Goal: Transaction & Acquisition: Purchase product/service

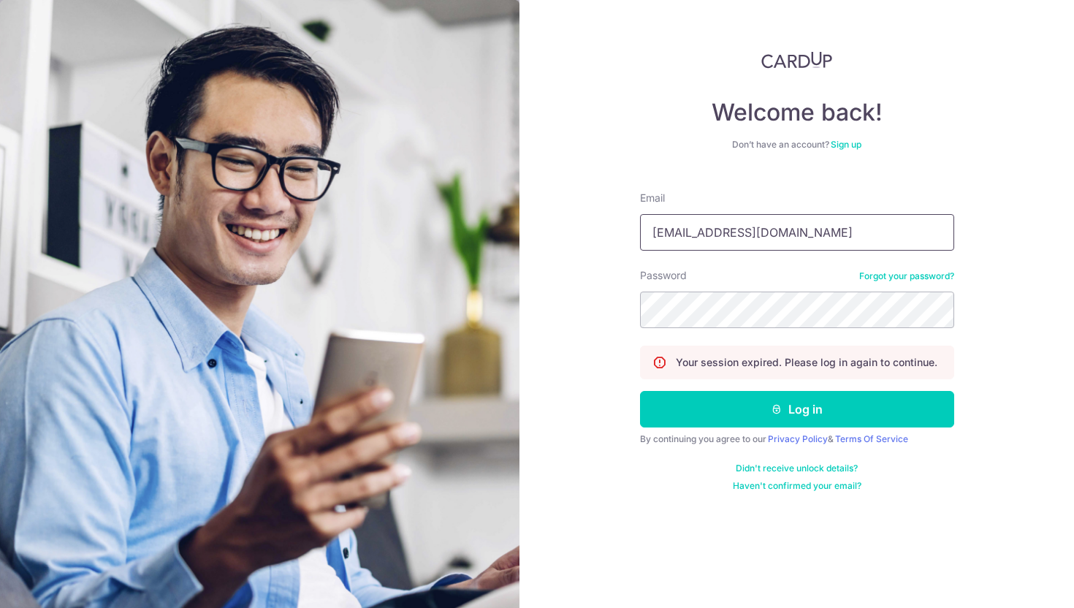
click at [714, 242] on input "wenxin@the-wedding-stylist.com" at bounding box center [797, 232] width 314 height 37
type input "zhang.wenxin.gwen@gmail.com"
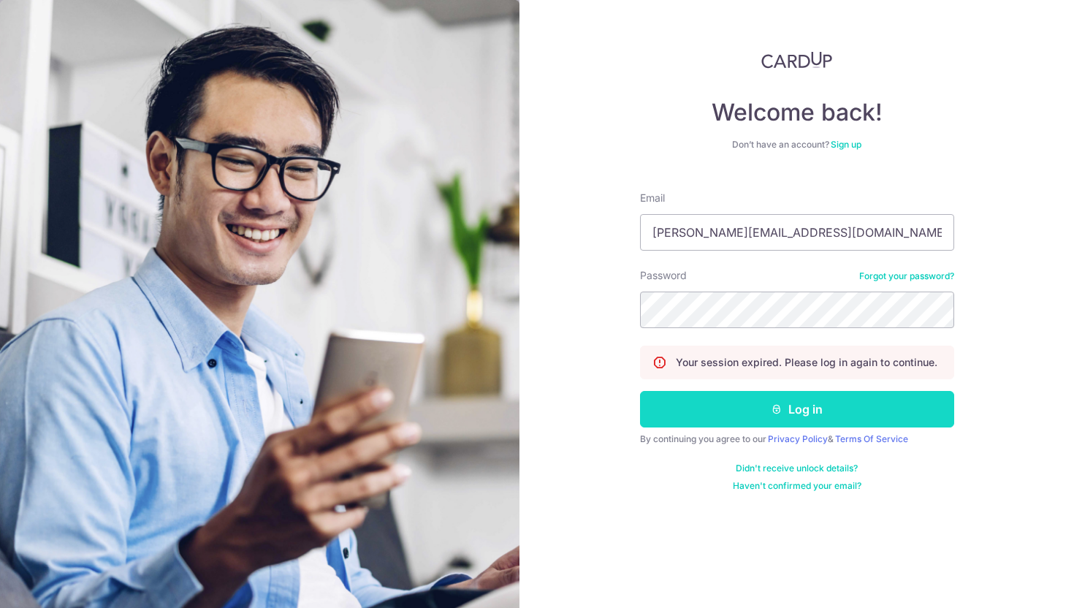
click at [735, 408] on button "Log in" at bounding box center [797, 409] width 314 height 37
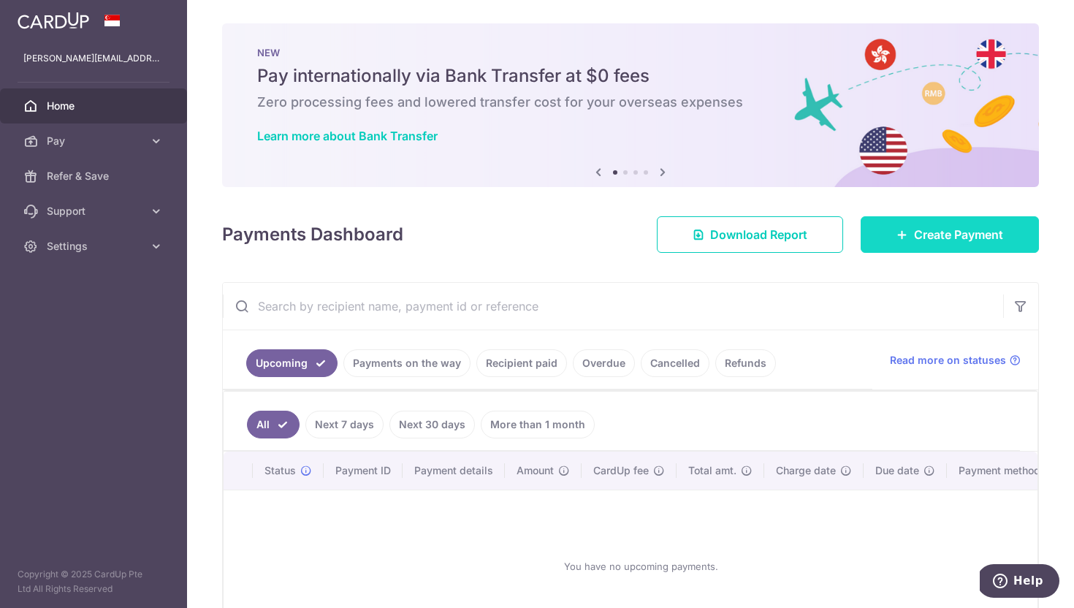
click at [963, 237] on span "Create Payment" at bounding box center [958, 235] width 89 height 18
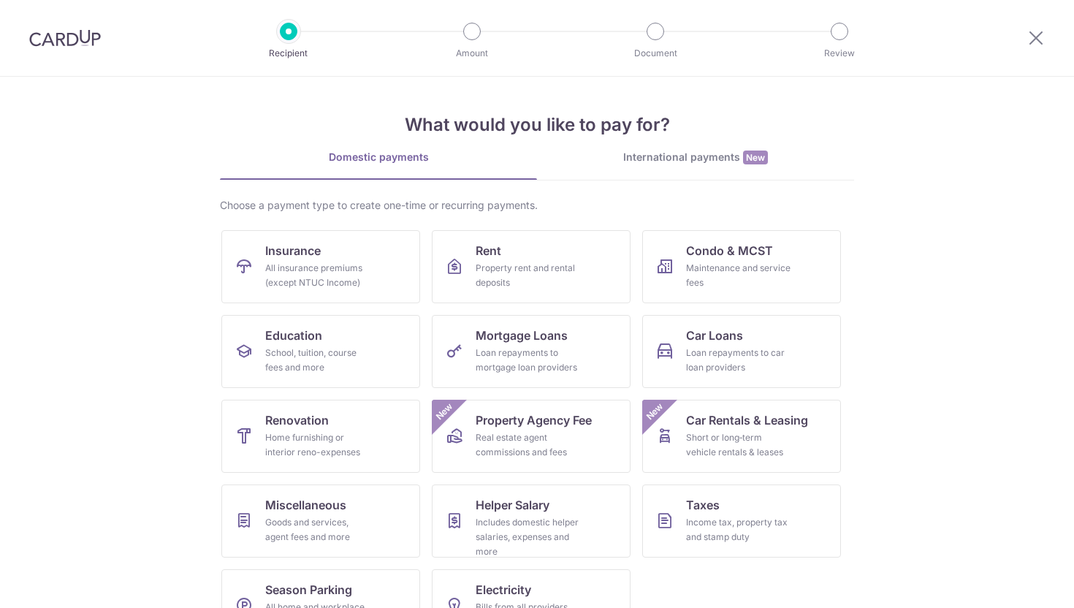
scroll to position [46, 0]
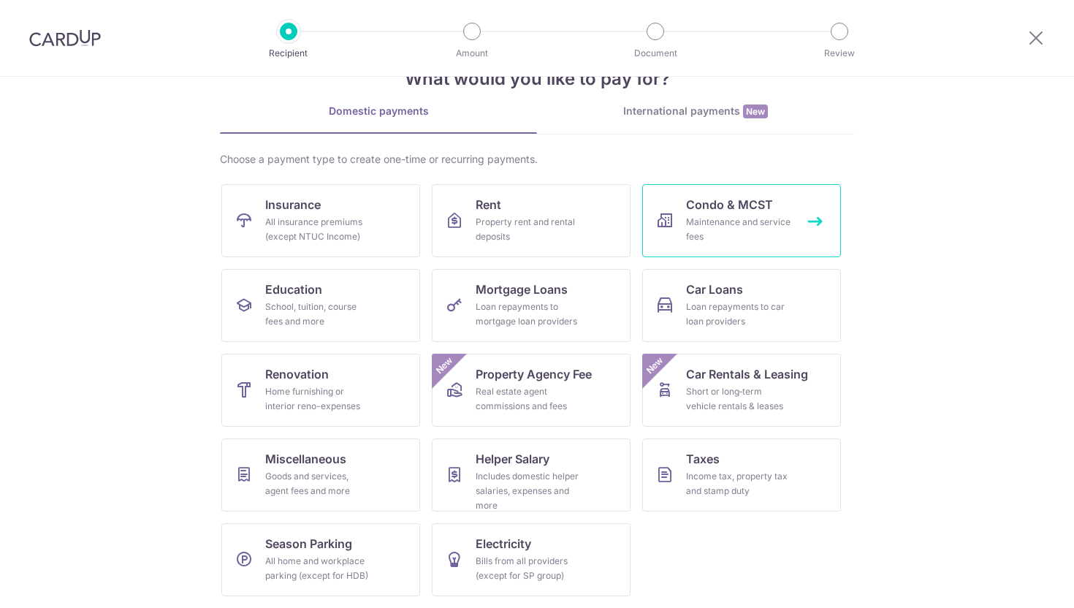
click at [778, 219] on div "Maintenance and service fees" at bounding box center [738, 229] width 105 height 29
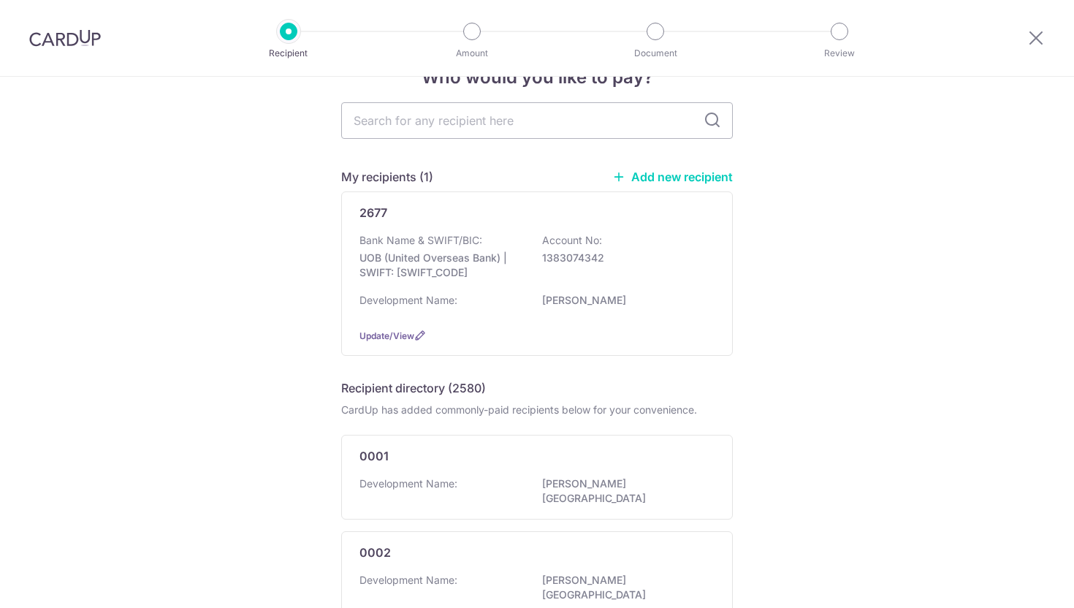
scroll to position [77, 0]
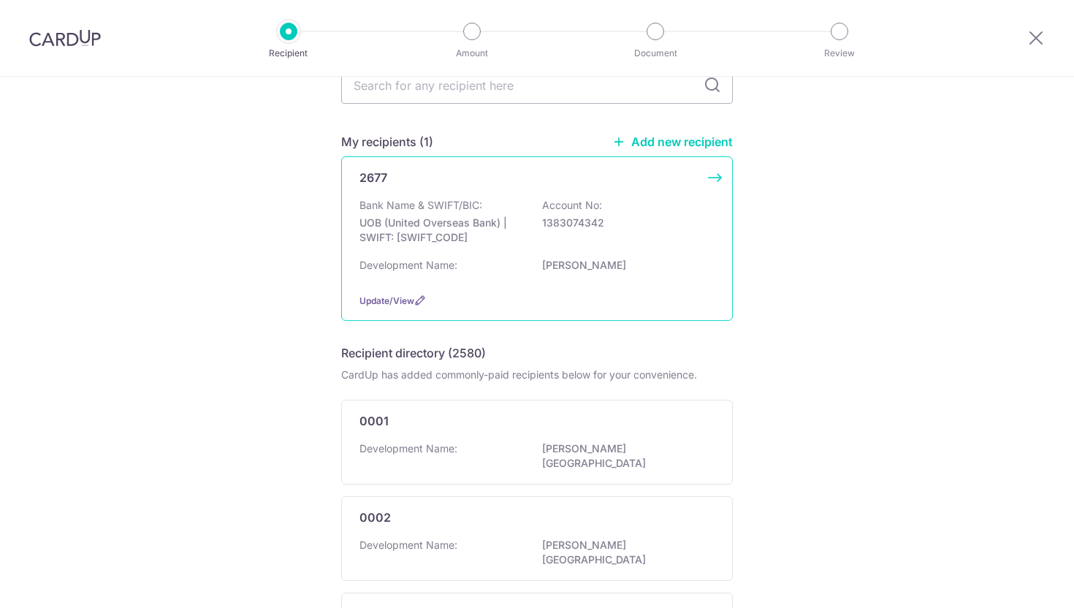
click at [472, 191] on div "2677 Bank Name & SWIFT/BIC: UOB (United Overseas Bank) | SWIFT: UOVBSGSGXXX Acc…" at bounding box center [536, 238] width 391 height 164
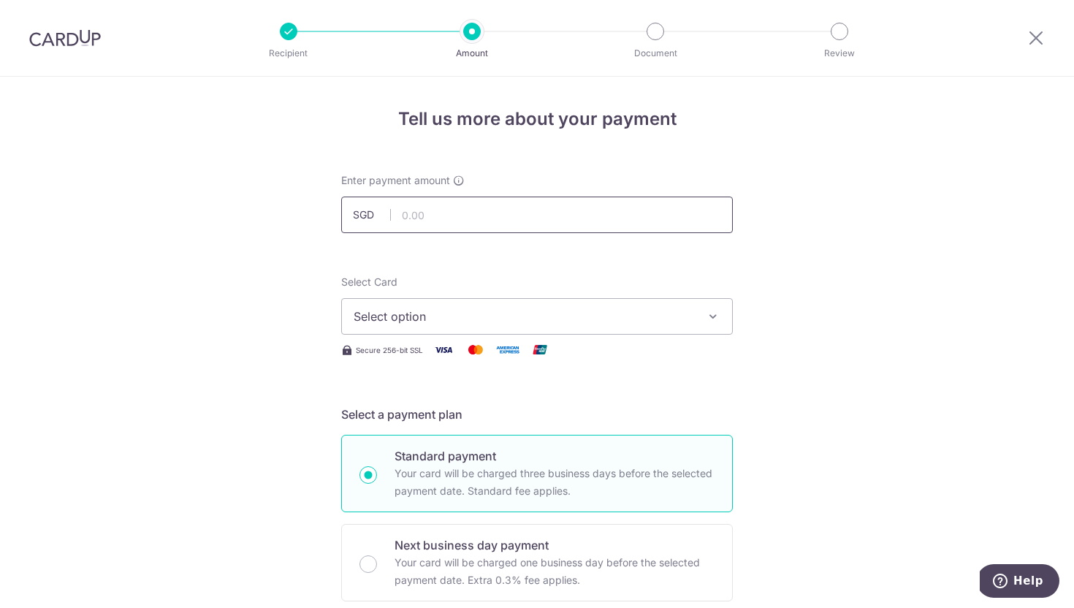
click at [569, 206] on input "text" at bounding box center [536, 214] width 391 height 37
type input "824.04"
click at [439, 324] on span "Select option" at bounding box center [524, 317] width 340 height 18
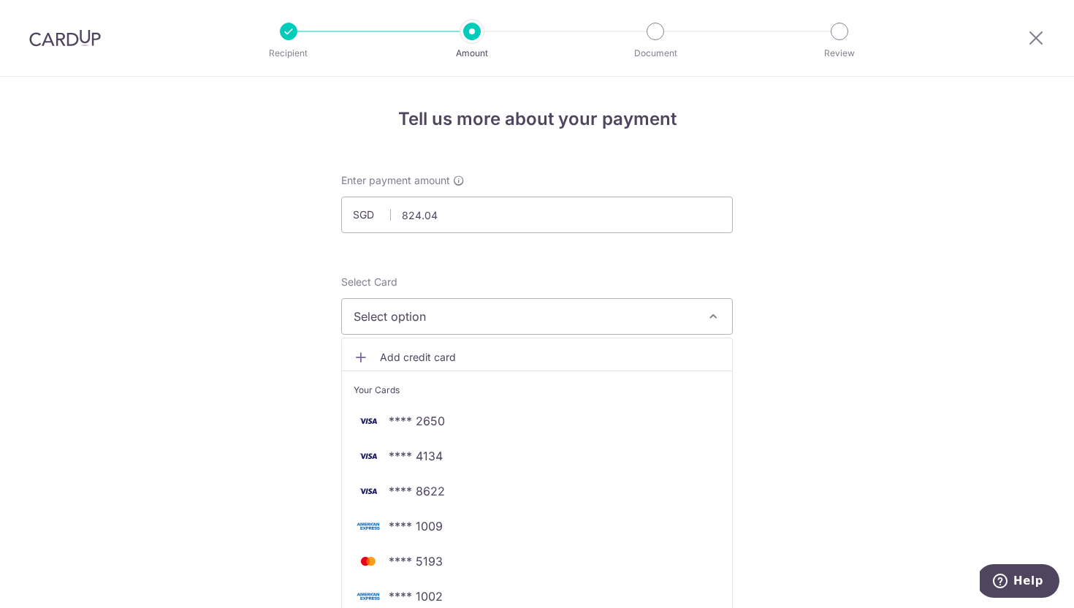
scroll to position [110, 0]
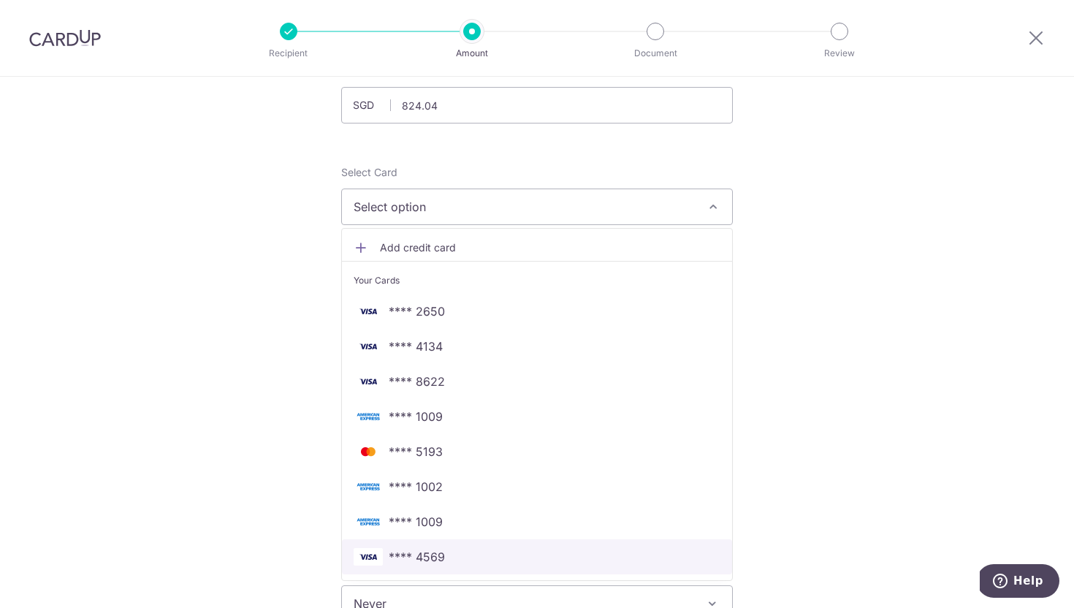
click at [435, 555] on span "**** 4569" at bounding box center [417, 557] width 56 height 18
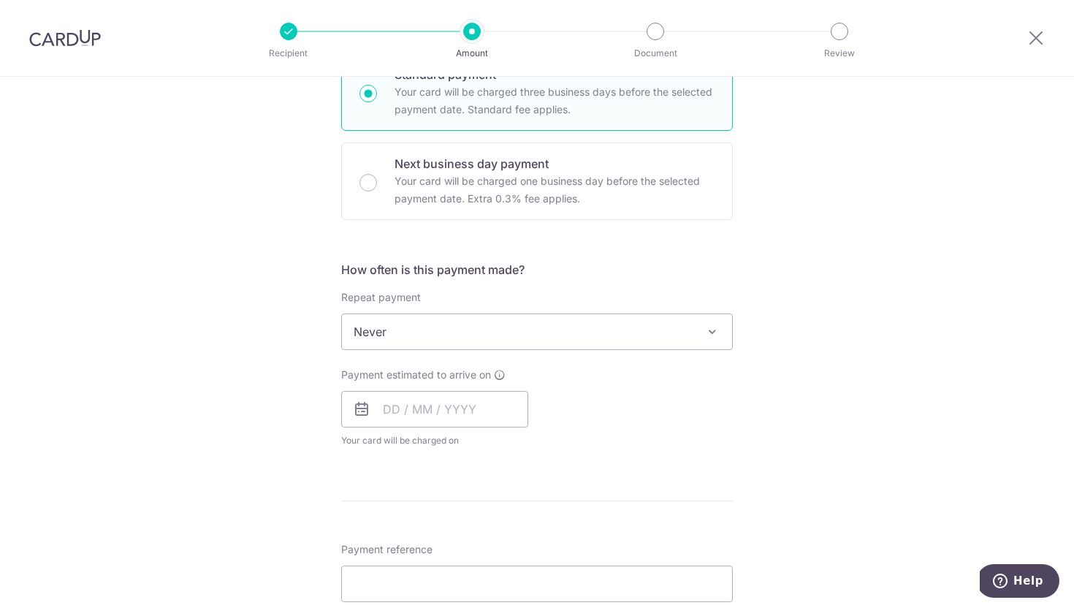
scroll to position [415, 0]
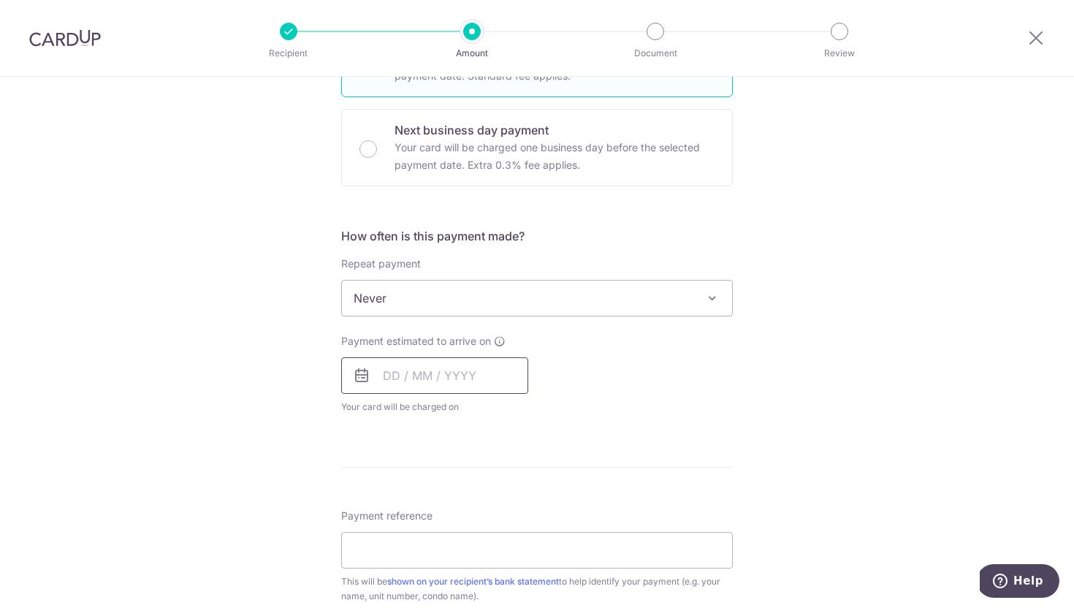
click at [381, 362] on input "text" at bounding box center [434, 375] width 187 height 37
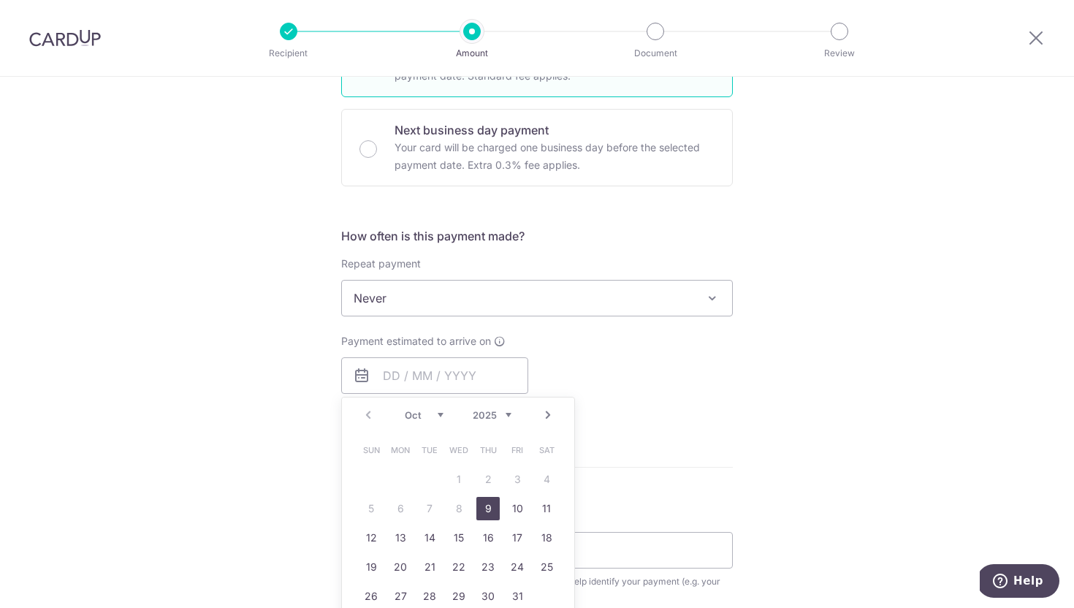
click at [289, 386] on div "Tell us more about your payment Enter payment amount SGD 824.04 824.04 Select C…" at bounding box center [537, 322] width 1074 height 1321
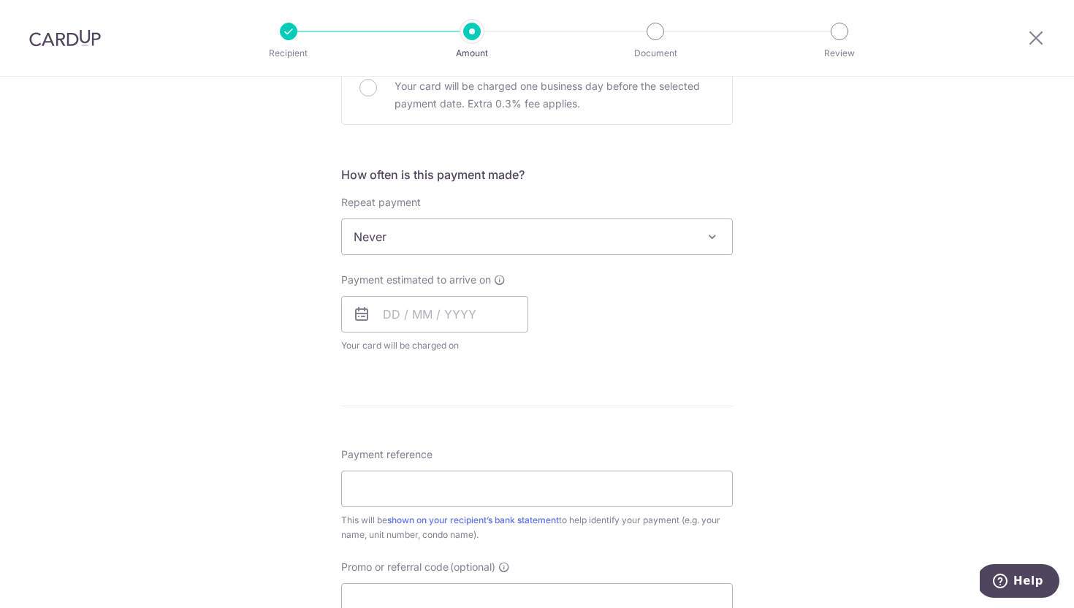
scroll to position [522, 0]
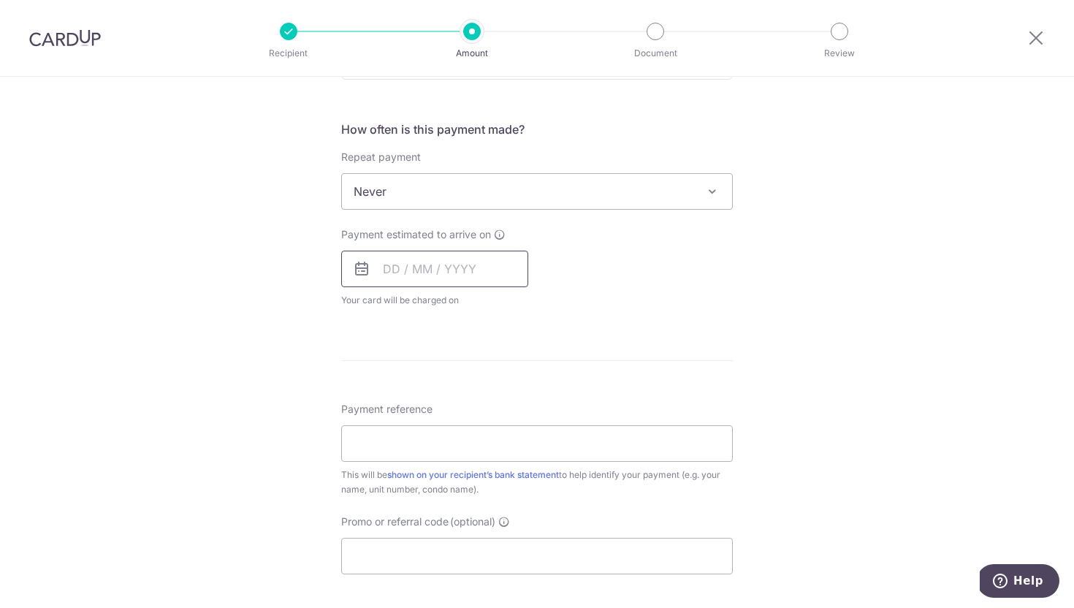
click at [381, 275] on input "text" at bounding box center [434, 269] width 187 height 37
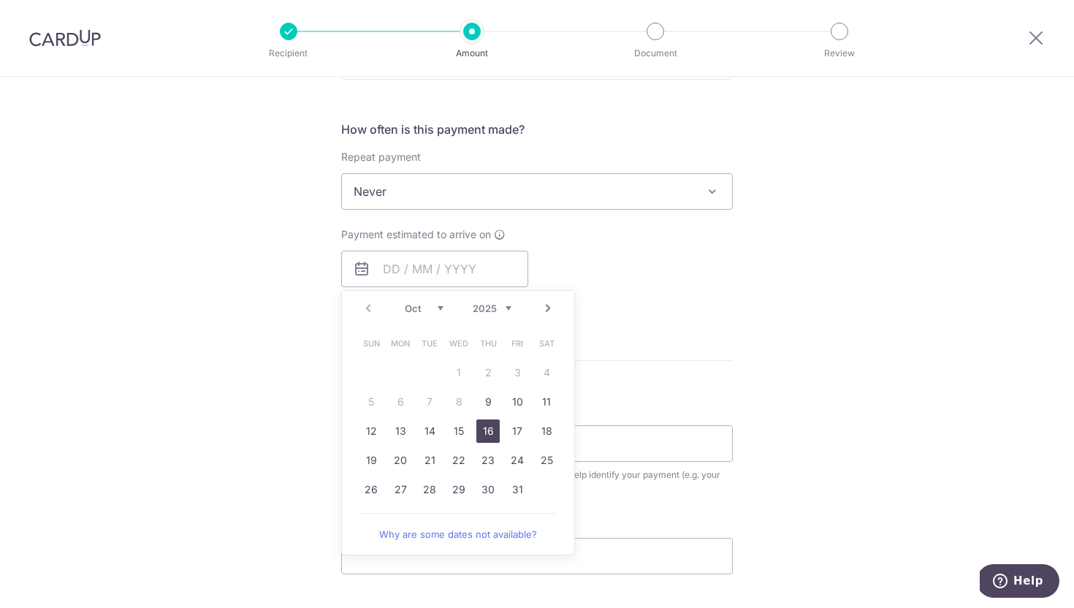
click at [489, 438] on link "16" at bounding box center [487, 430] width 23 height 23
type input "[DATE]"
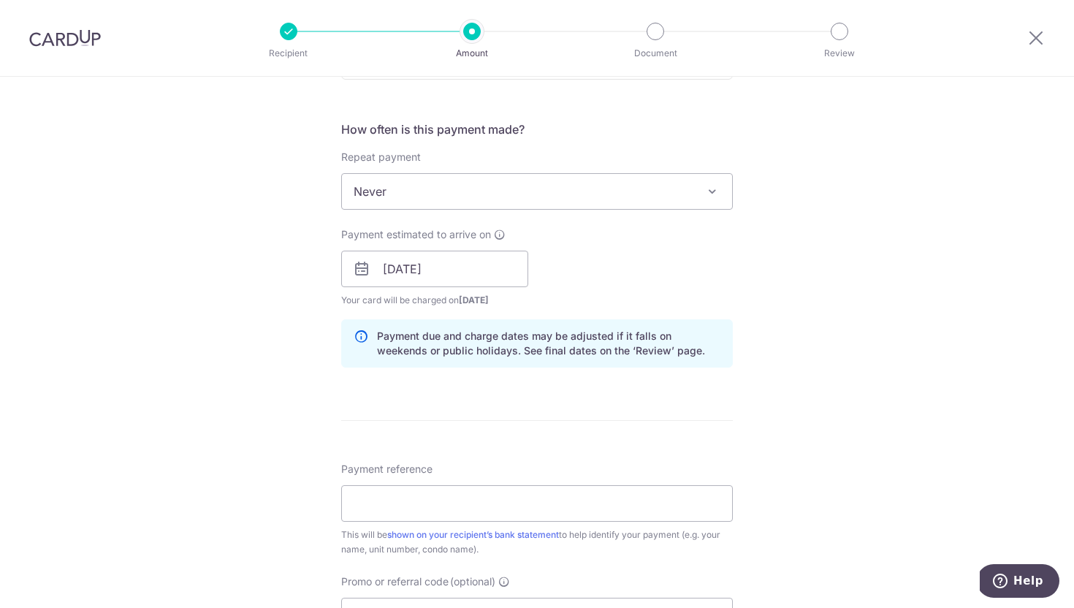
click at [538, 206] on span "Never" at bounding box center [537, 191] width 390 height 35
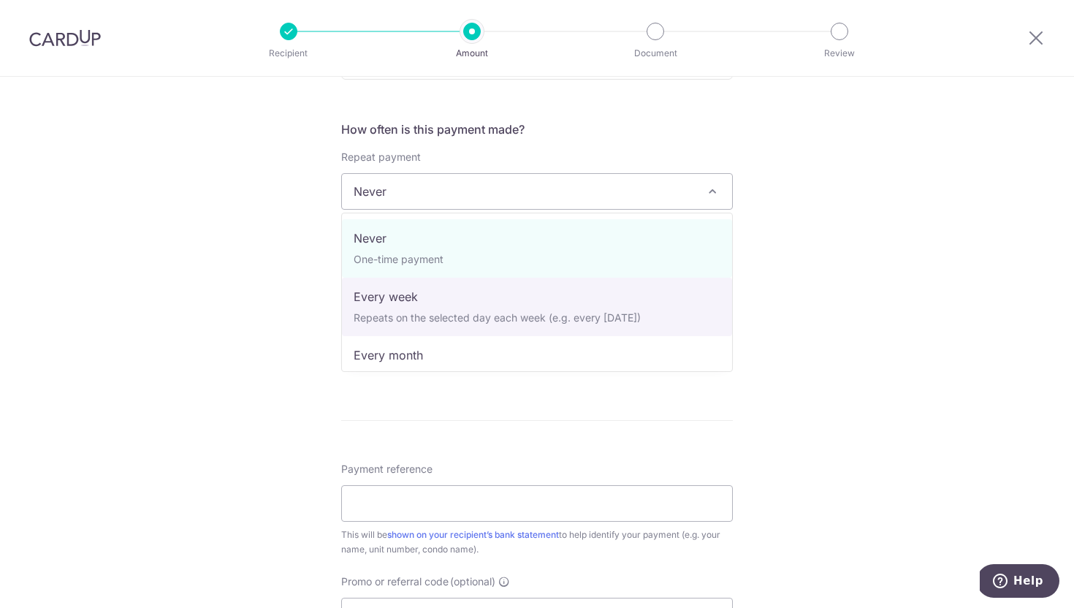
select select "2"
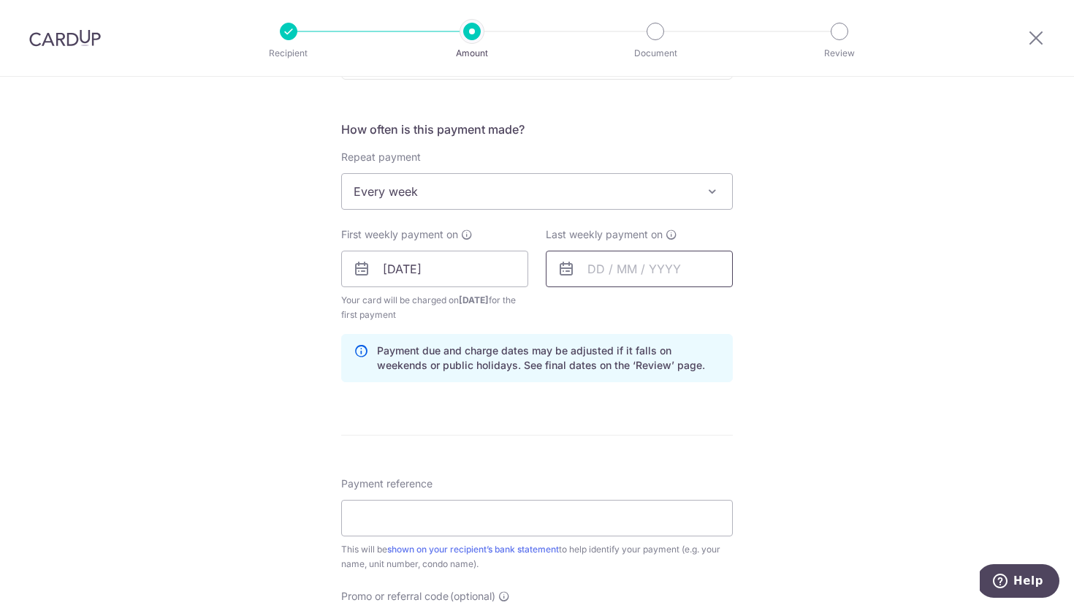
click at [575, 275] on input "text" at bounding box center [639, 269] width 187 height 37
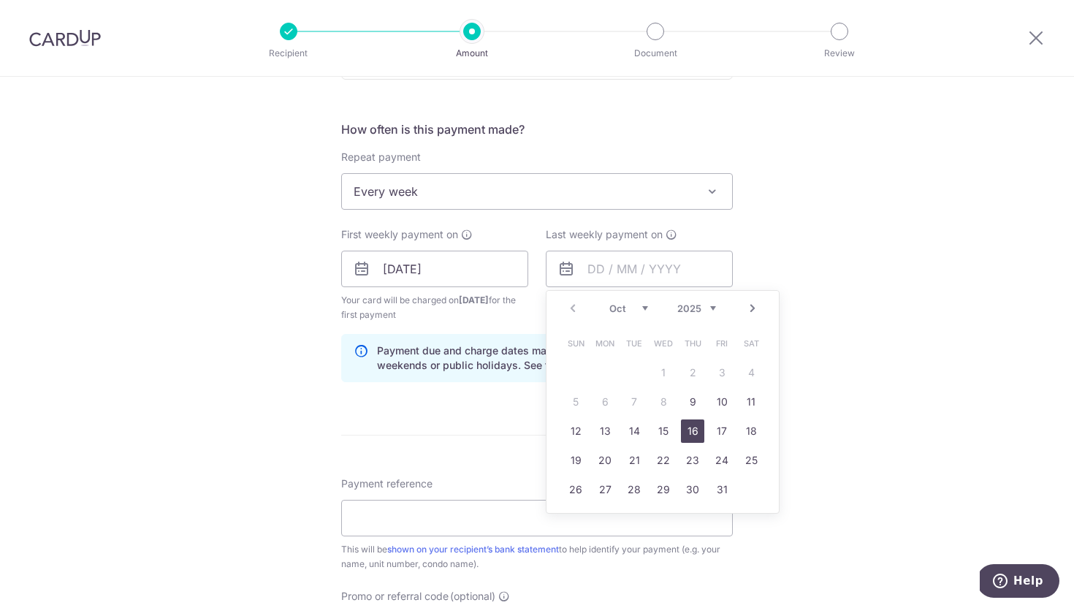
click at [695, 427] on link "16" at bounding box center [692, 430] width 23 height 23
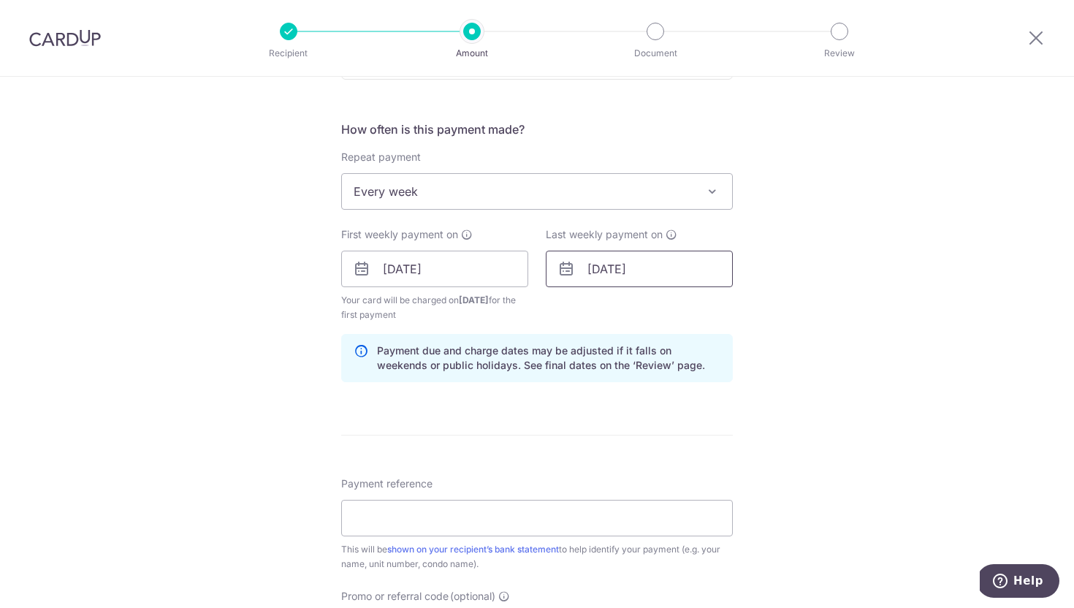
click at [629, 260] on input "[DATE]" at bounding box center [639, 269] width 187 height 37
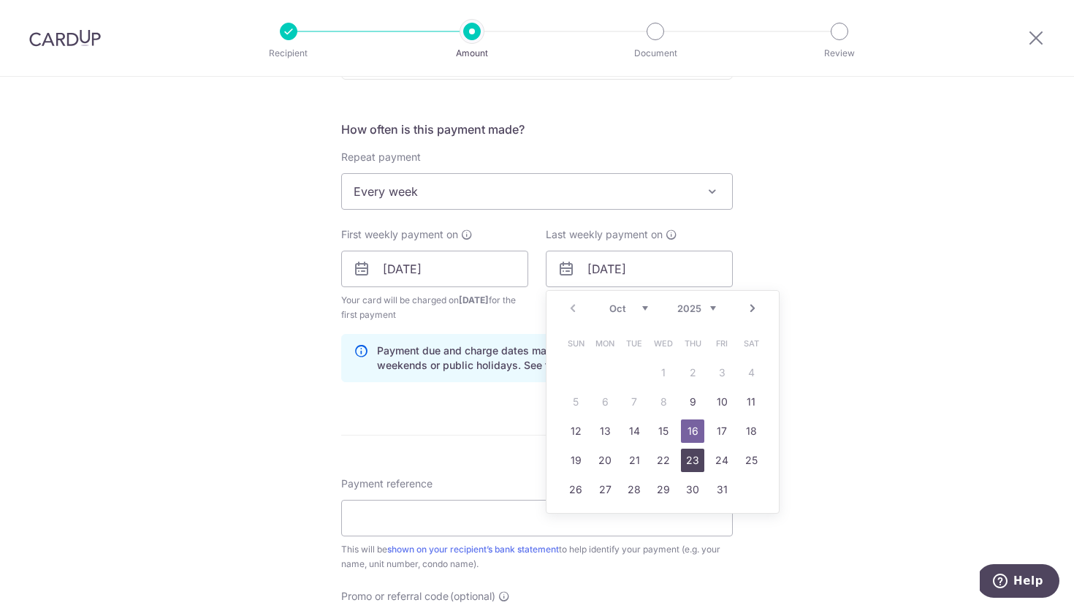
click at [693, 458] on link "23" at bounding box center [692, 459] width 23 height 23
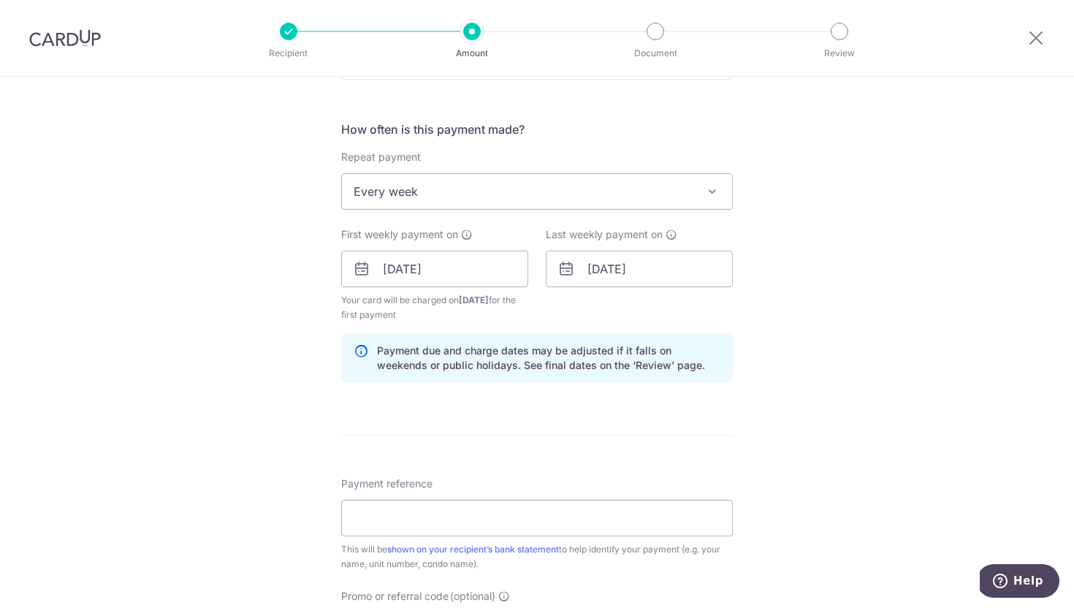
click at [213, 275] on div "Tell us more about your payment Enter payment amount SGD 824.04 824.04 Select C…" at bounding box center [537, 253] width 1074 height 1396
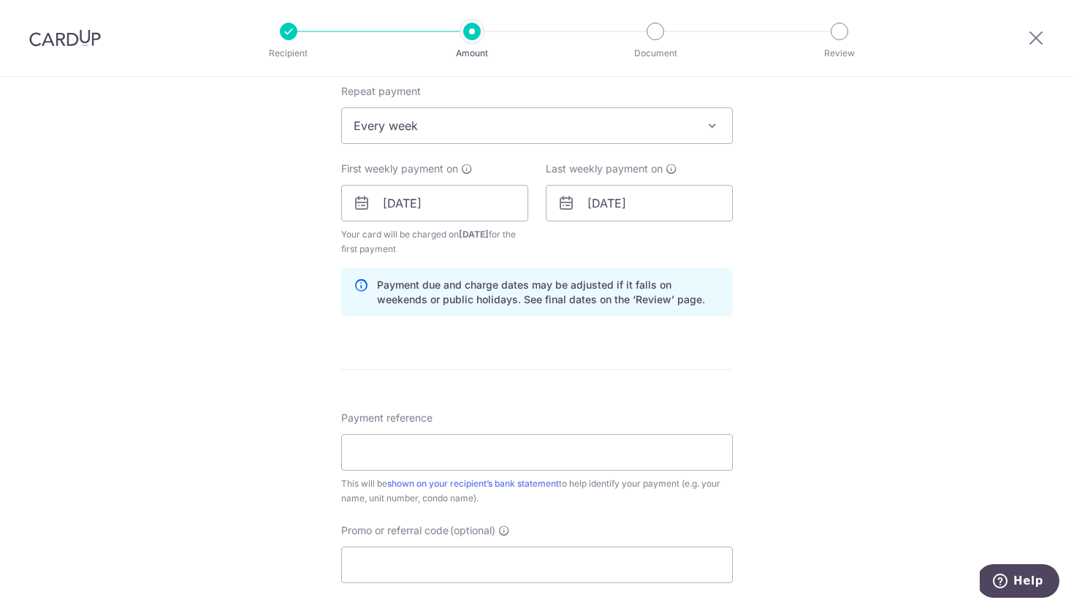
scroll to position [673, 0]
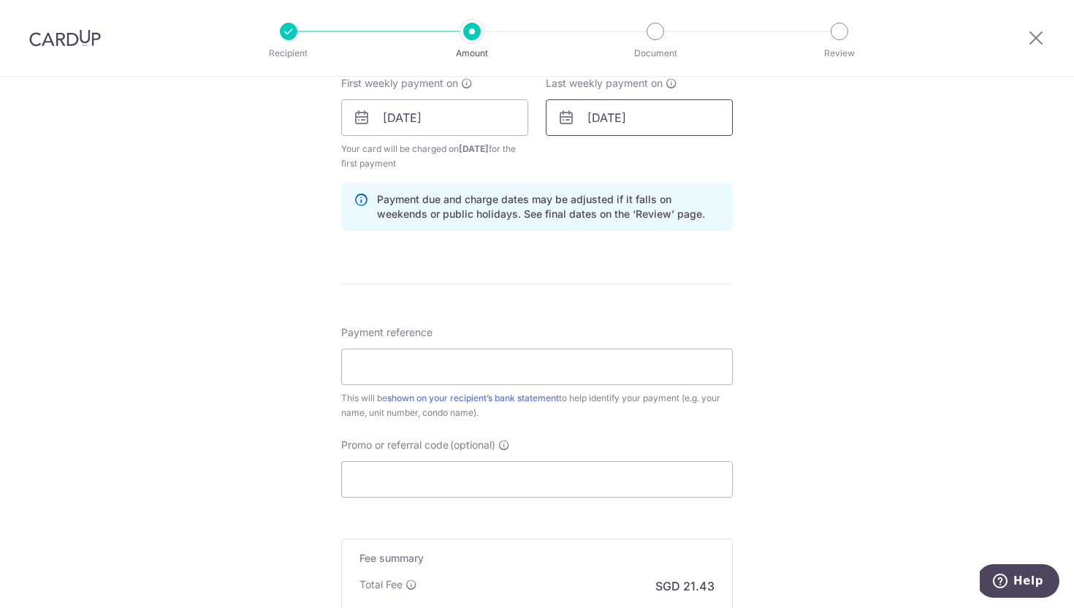
click at [584, 115] on input "[DATE]" at bounding box center [639, 117] width 187 height 37
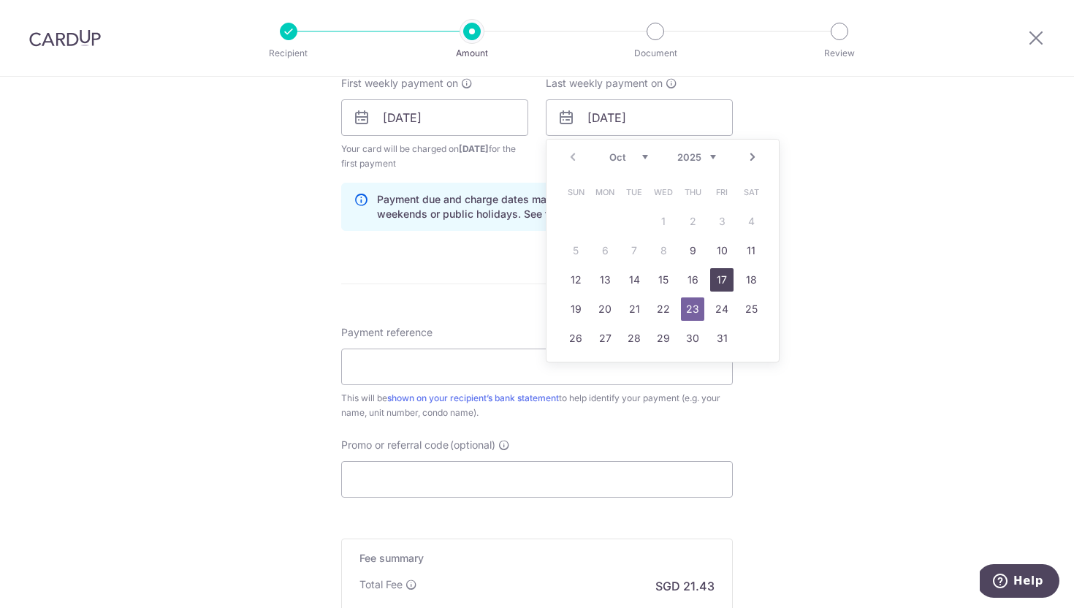
click at [723, 278] on link "17" at bounding box center [721, 279] width 23 height 23
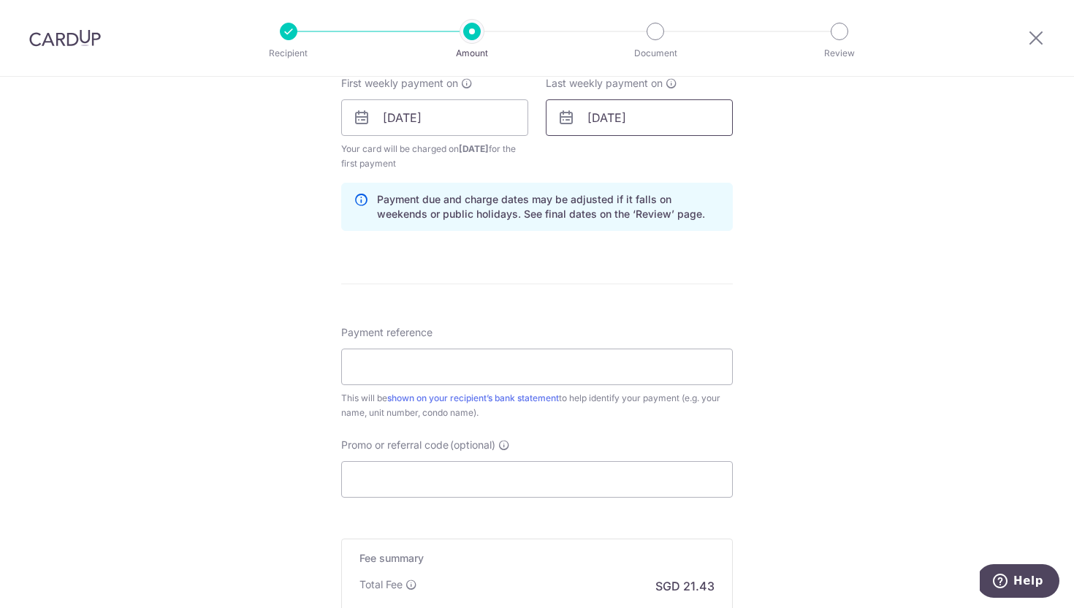
click at [609, 114] on input "[DATE]" at bounding box center [639, 117] width 187 height 37
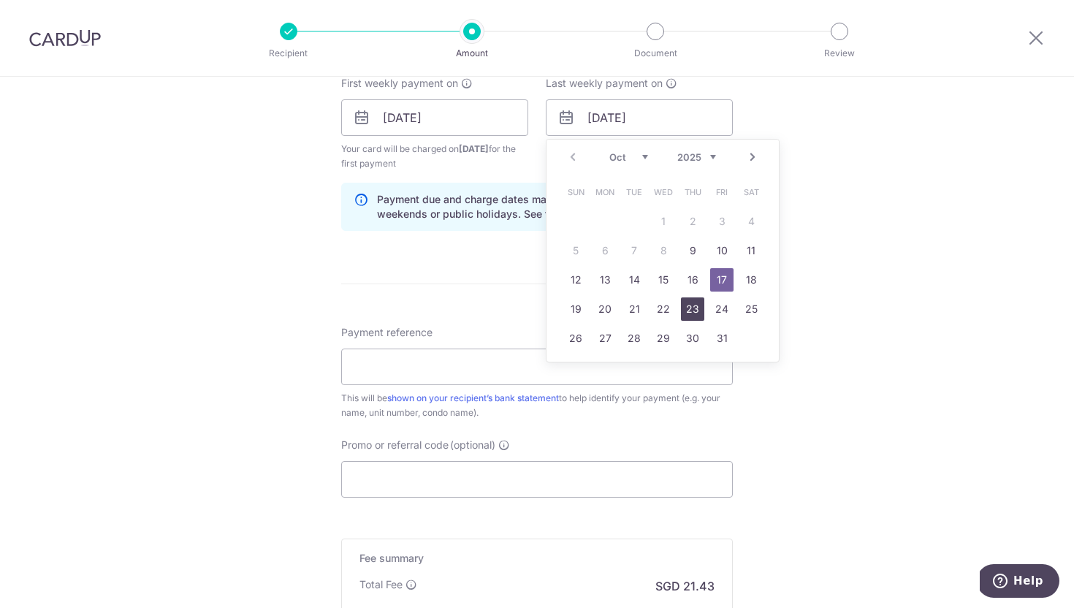
click at [700, 306] on link "23" at bounding box center [692, 308] width 23 height 23
type input "[DATE]"
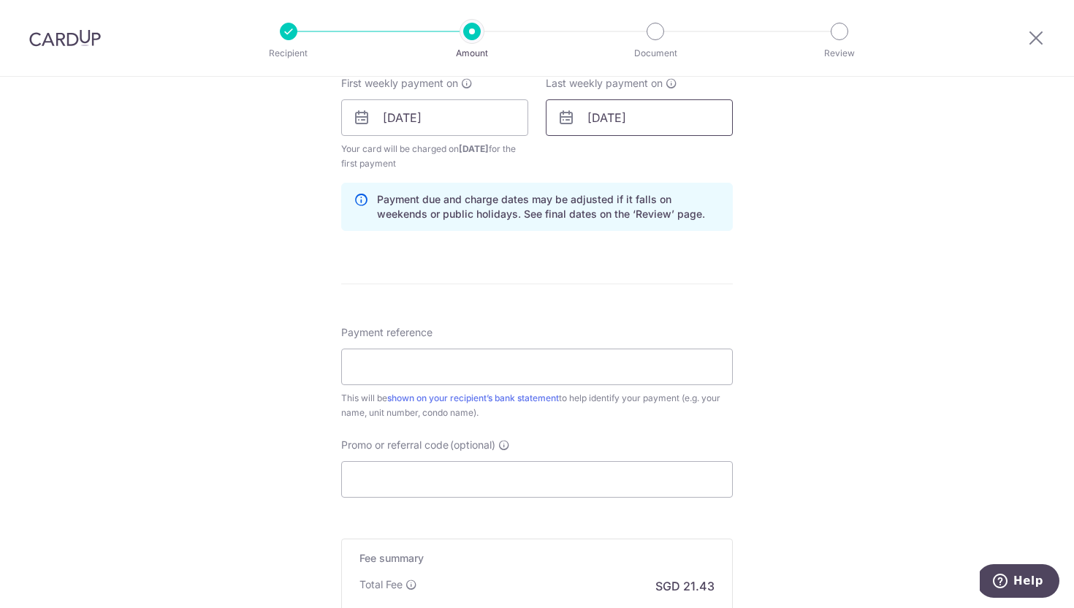
click at [603, 120] on input "[DATE]" at bounding box center [639, 117] width 187 height 37
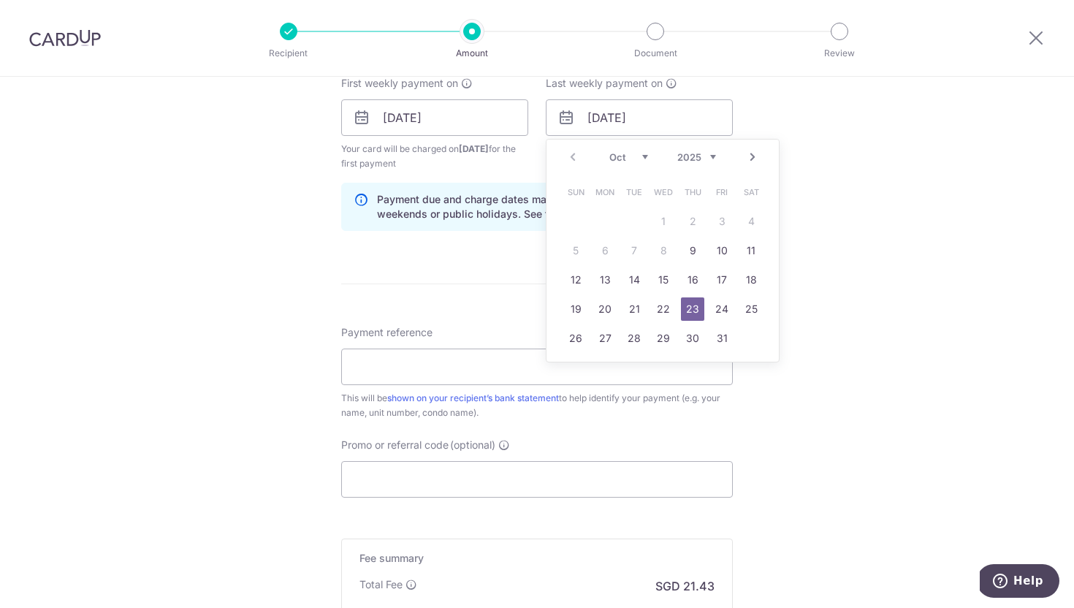
click at [218, 234] on div "Tell us more about your payment Enter payment amount SGD 824.04 824.04 Select C…" at bounding box center [537, 102] width 1074 height 1396
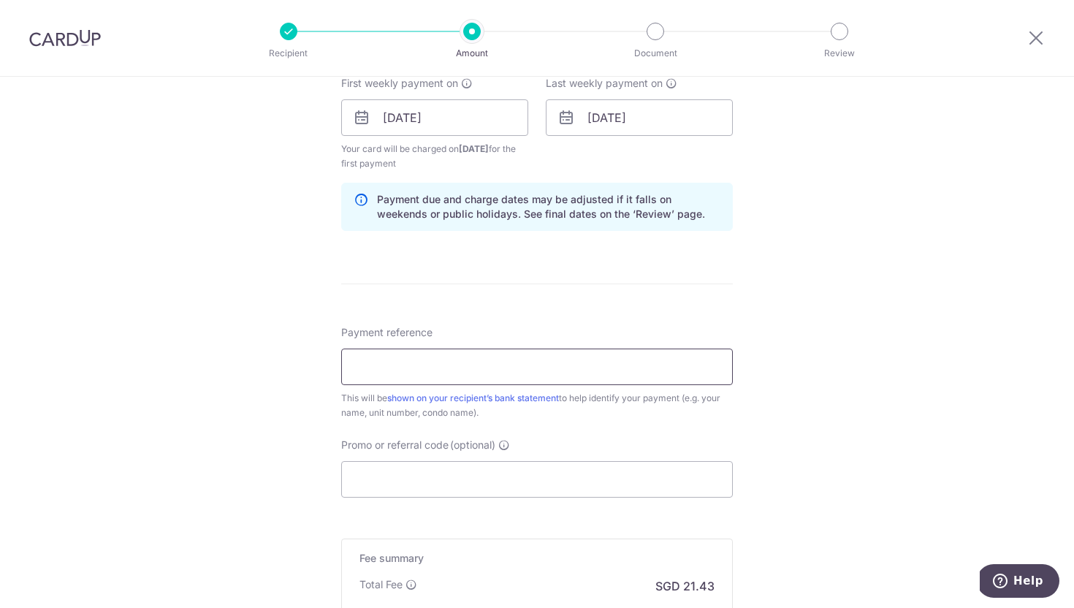
click at [389, 356] on input "Payment reference" at bounding box center [536, 366] width 391 height 37
type input "02 04-38 Loh [PERSON_NAME]"
click at [303, 335] on div "Tell us more about your payment Enter payment amount SGD 824.04 824.04 Select C…" at bounding box center [537, 102] width 1074 height 1396
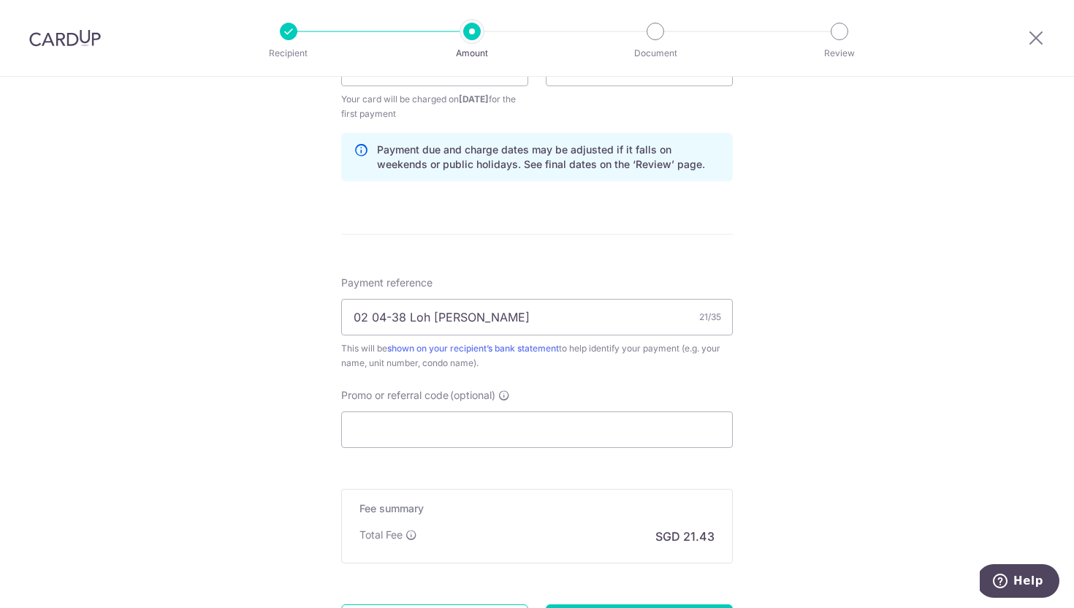
scroll to position [751, 0]
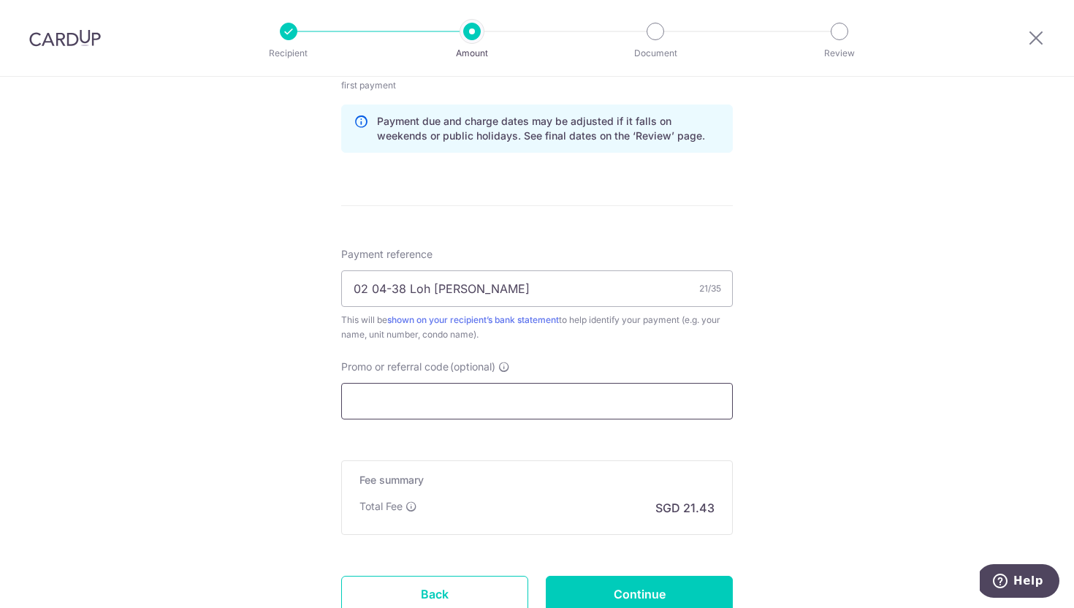
click at [405, 389] on input "Promo or referral code (optional)" at bounding box center [536, 401] width 391 height 37
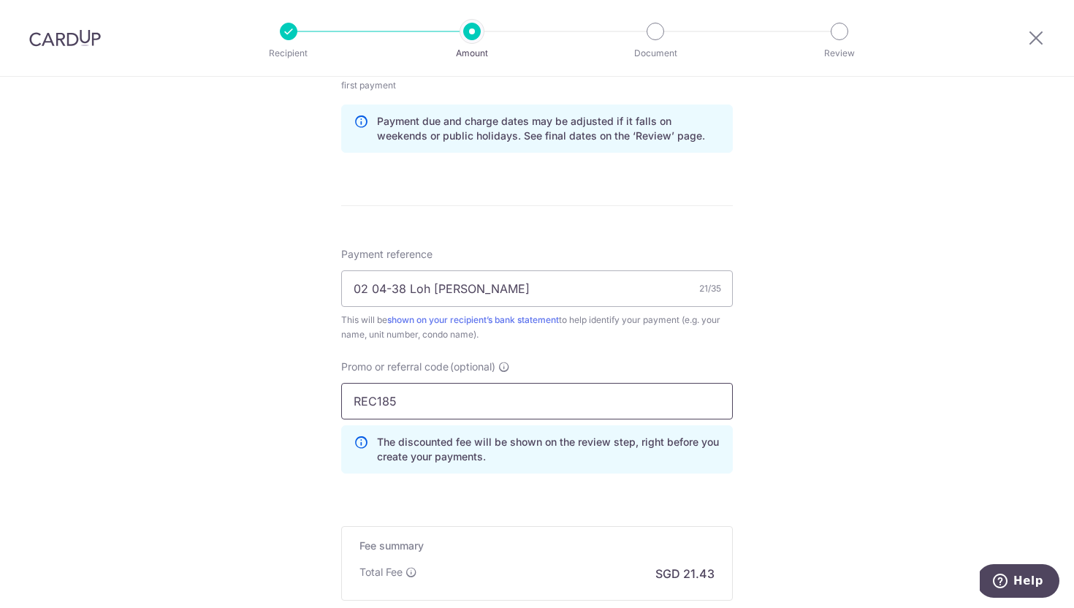
type input "REC185"
click at [263, 284] on div "Tell us more about your payment Enter payment amount SGD 824.04 824.04 Select C…" at bounding box center [537, 57] width 1074 height 1462
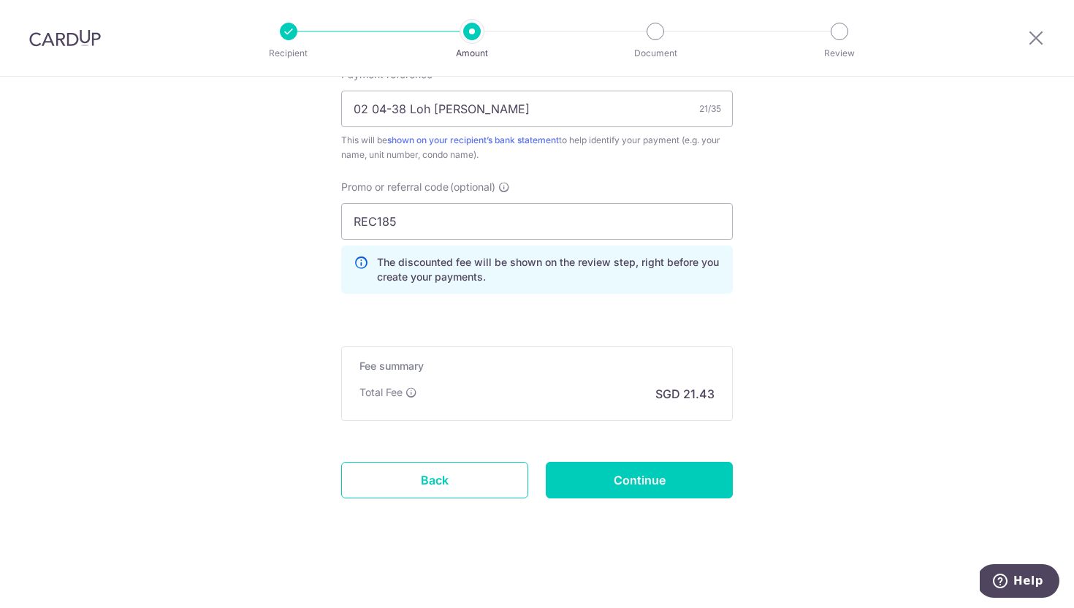
click at [676, 474] on input "Continue" at bounding box center [639, 480] width 187 height 37
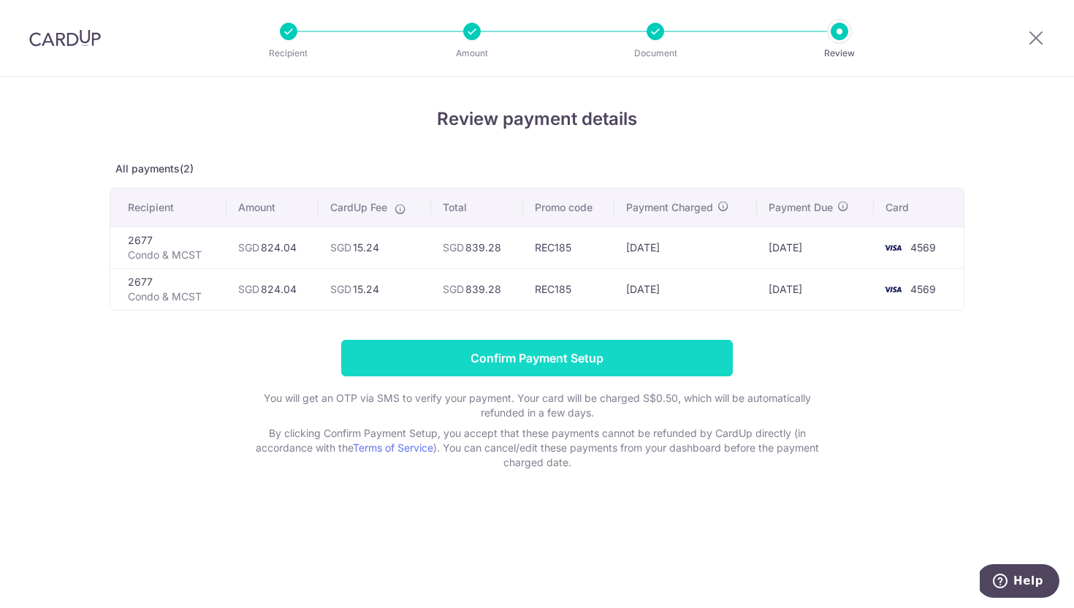
click at [584, 350] on input "Confirm Payment Setup" at bounding box center [536, 358] width 391 height 37
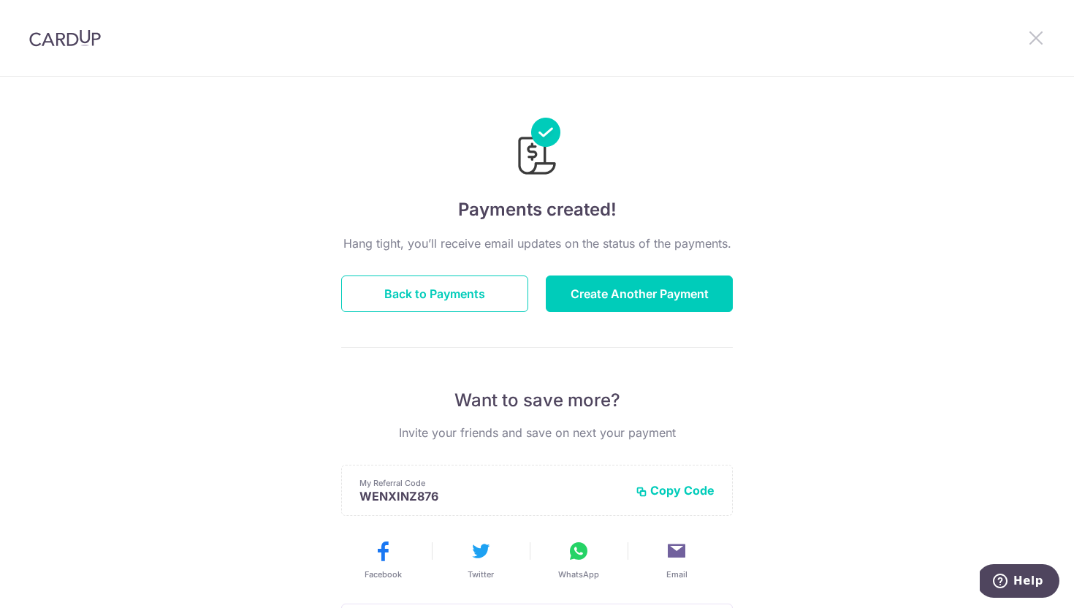
click at [1034, 32] on icon at bounding box center [1036, 37] width 18 height 18
